Goal: Find specific page/section: Find specific page/section

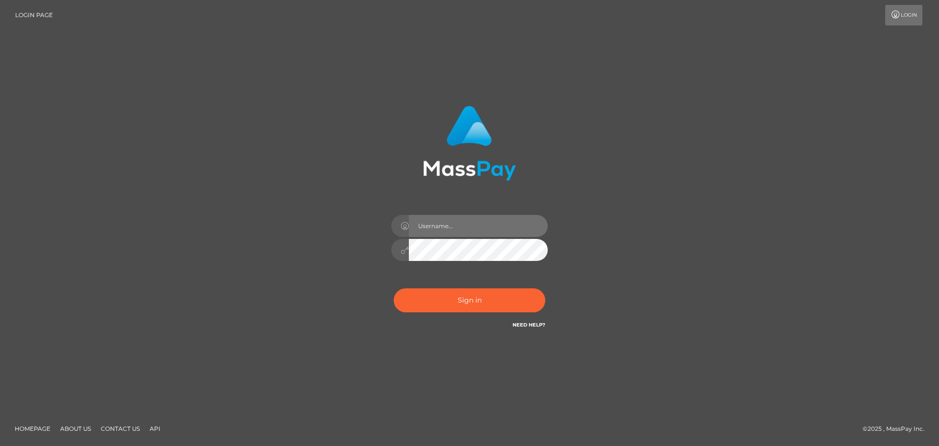
click at [465, 225] on input "text" at bounding box center [478, 226] width 139 height 22
click at [467, 228] on input "text" at bounding box center [478, 226] width 139 height 22
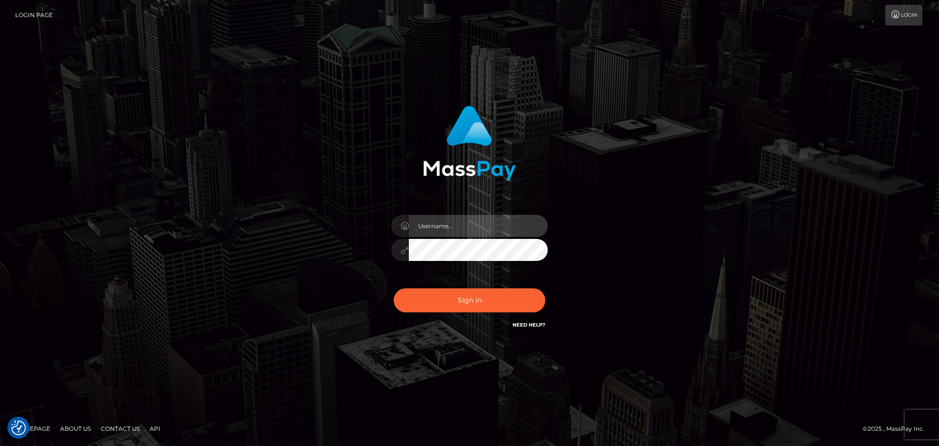
click at [449, 224] on input "text" at bounding box center [478, 226] width 139 height 22
type input "Veronica"
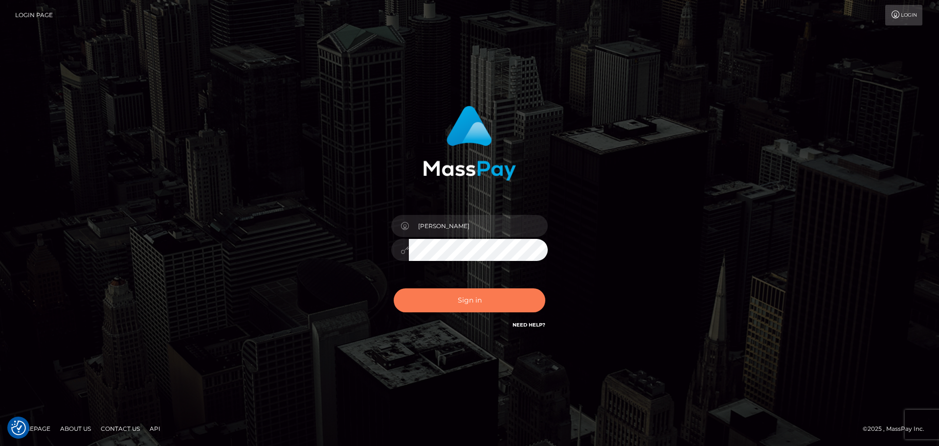
click at [463, 301] on button "Sign in" at bounding box center [470, 300] width 152 height 24
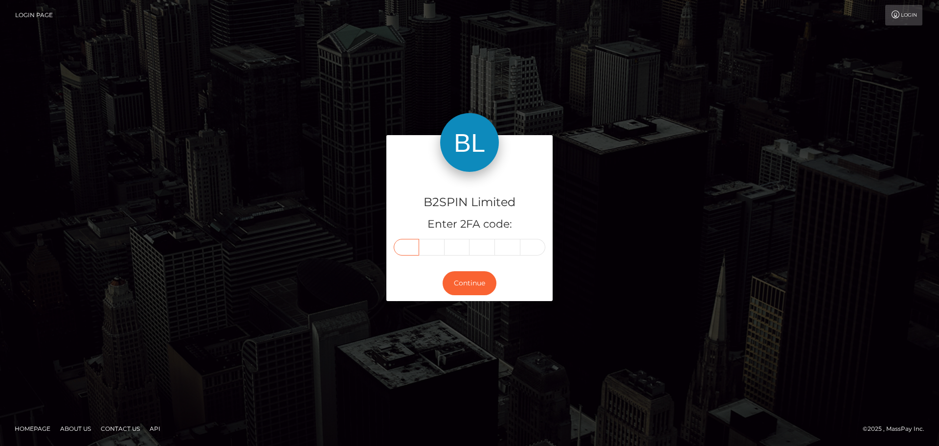
paste input "6"
type input "6"
type input "7"
type input "3"
type input "8"
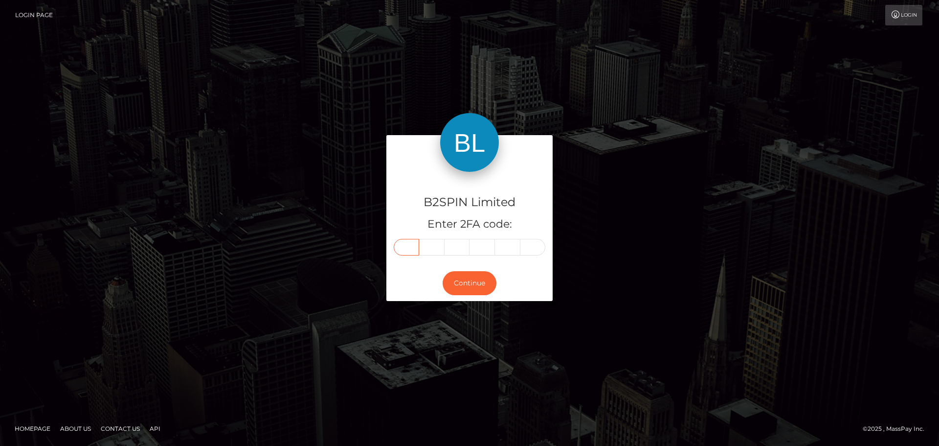
type input "9"
type input "1"
click at [473, 282] on button "Continue" at bounding box center [470, 283] width 54 height 24
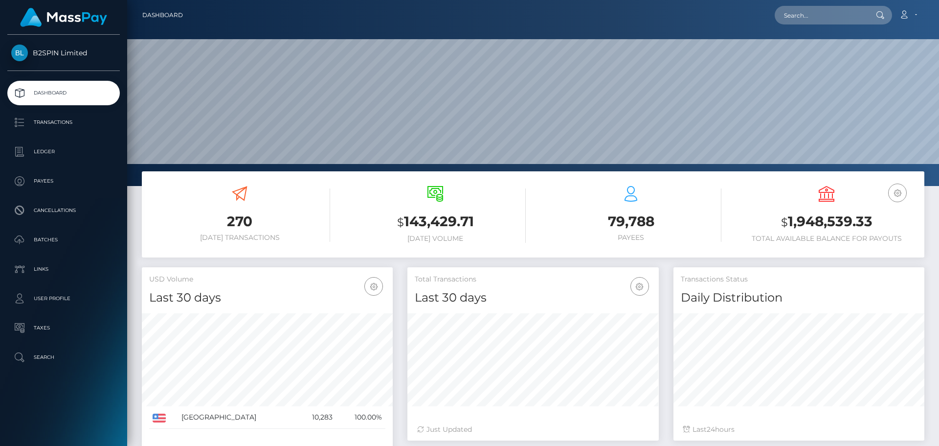
scroll to position [186, 812]
click at [842, 14] on input "text" at bounding box center [821, 15] width 92 height 19
paste input "a169462b-62d3-440c-812d-7609832c2027"
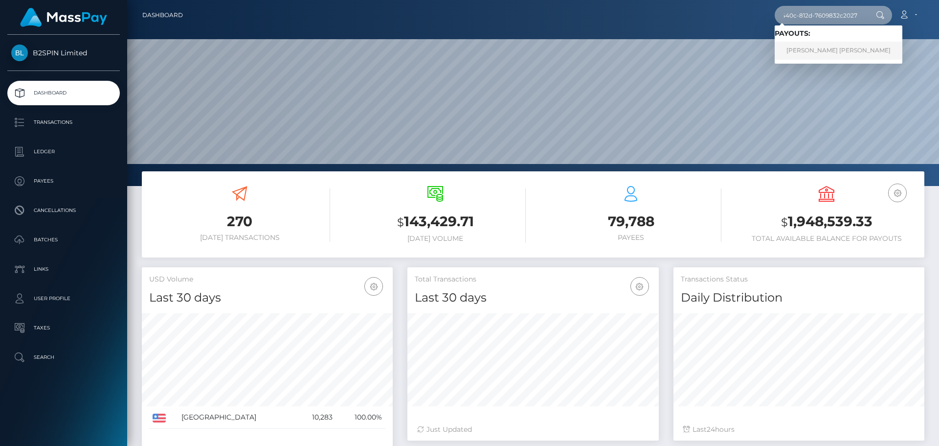
type input "a169462b-62d3-440c-812d-7609832c2027"
click at [808, 52] on link "PATRA CHERLENE ABRON" at bounding box center [839, 51] width 128 height 18
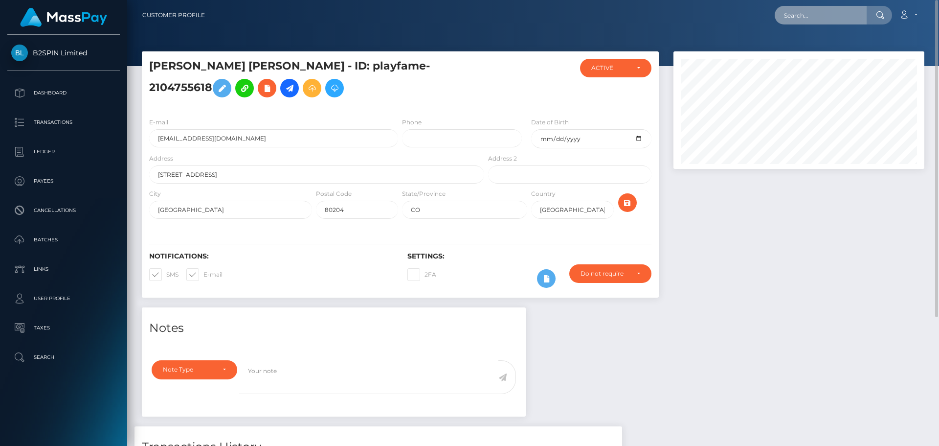
click at [854, 12] on input "text" at bounding box center [821, 15] width 92 height 19
paste input "3bb101de-70cf-4dfb-81c1-9f3002173267"
click at [824, 18] on input "3bb101de-70cf-4dfb-81c1-9f3002173267" at bounding box center [821, 15] width 92 height 19
paste input "d2f1e76f-51e5-4fd6-b5a5-afd5c95e84bc"
click at [838, 12] on input "d2f1e76f-51e5-4fd6-b5a5-afd5c95e84bc" at bounding box center [821, 15] width 92 height 19
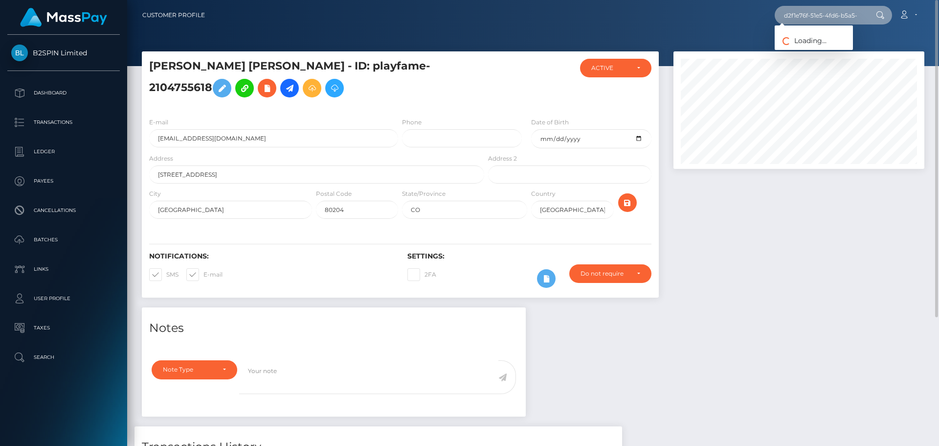
paste input "72b7cfff-9ae7-4c0d-9ade-10380f1b4813"
type input "72b7cfff-9ae7-4c0d-9ade-10380f1b4813"
